Goal: Task Accomplishment & Management: Manage account settings

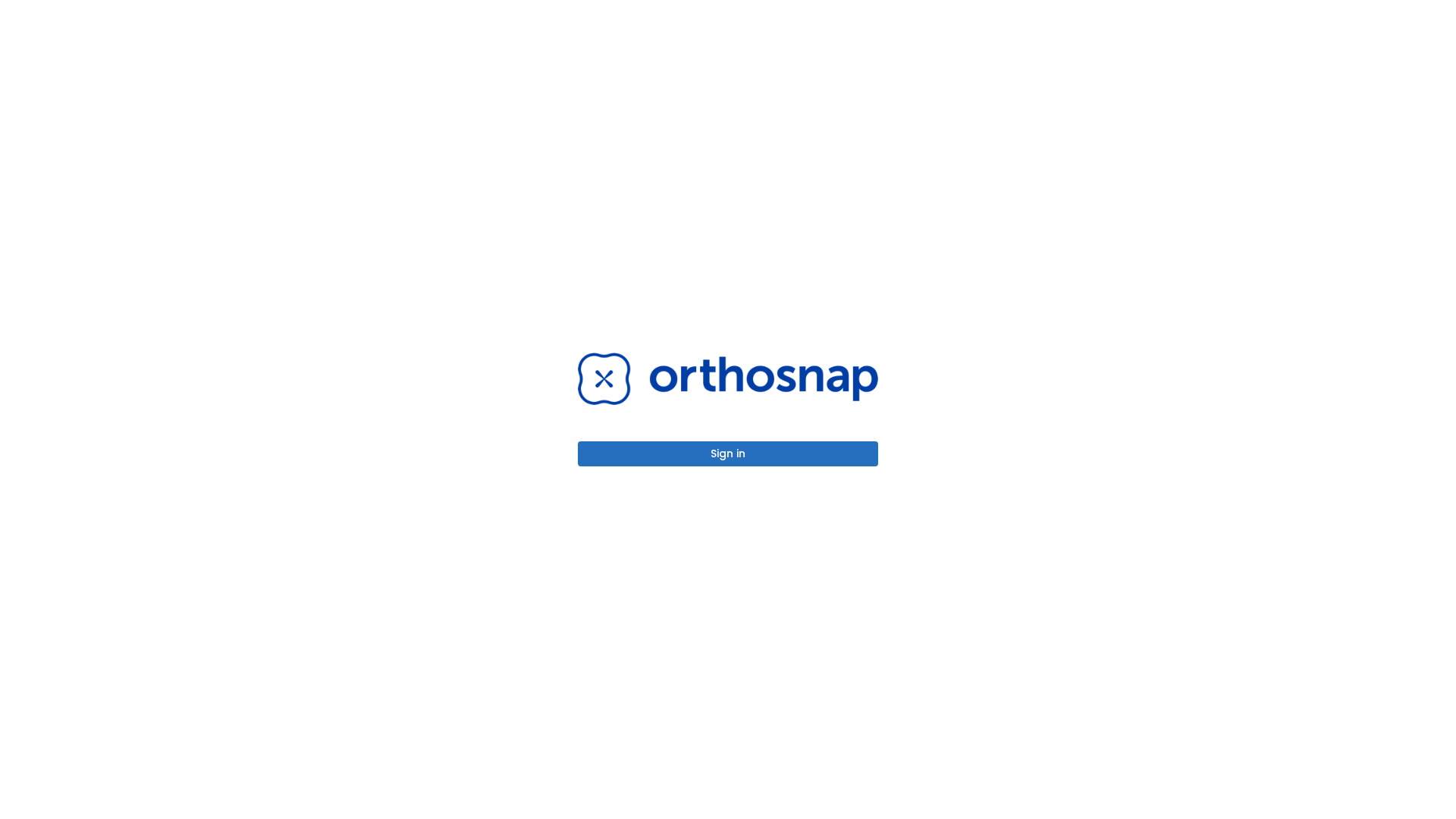
click at [728, 453] on button "Sign in" at bounding box center [728, 453] width 300 height 25
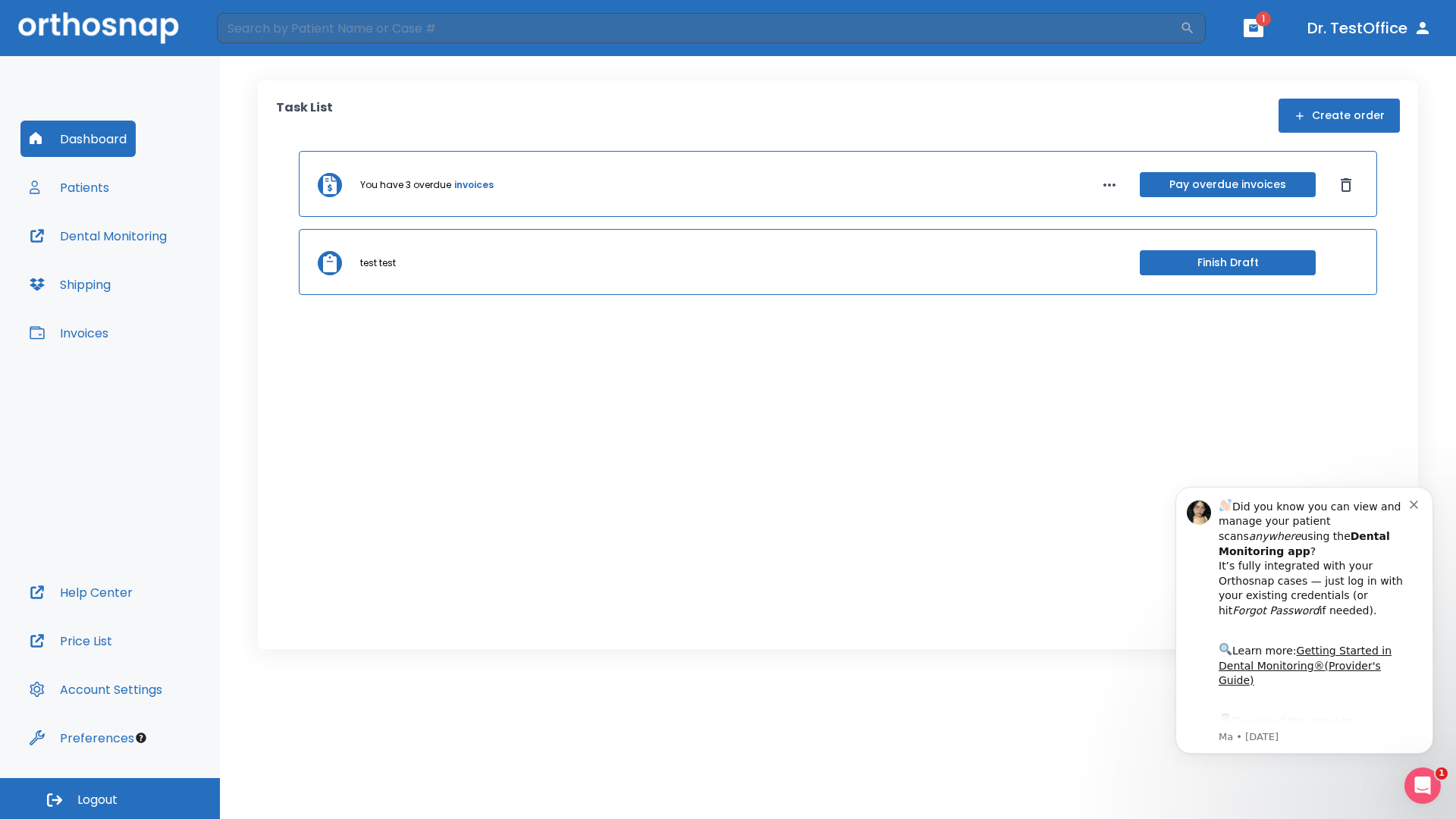
click at [110, 798] on span "Logout" at bounding box center [98, 801] width 40 height 17
